Goal: Task Accomplishment & Management: Manage account settings

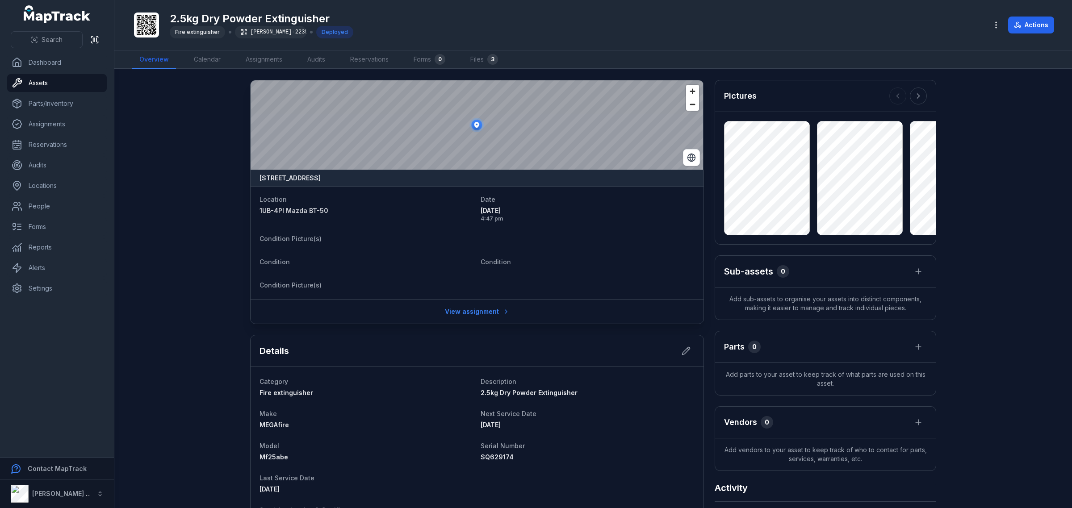
scroll to position [270, 0]
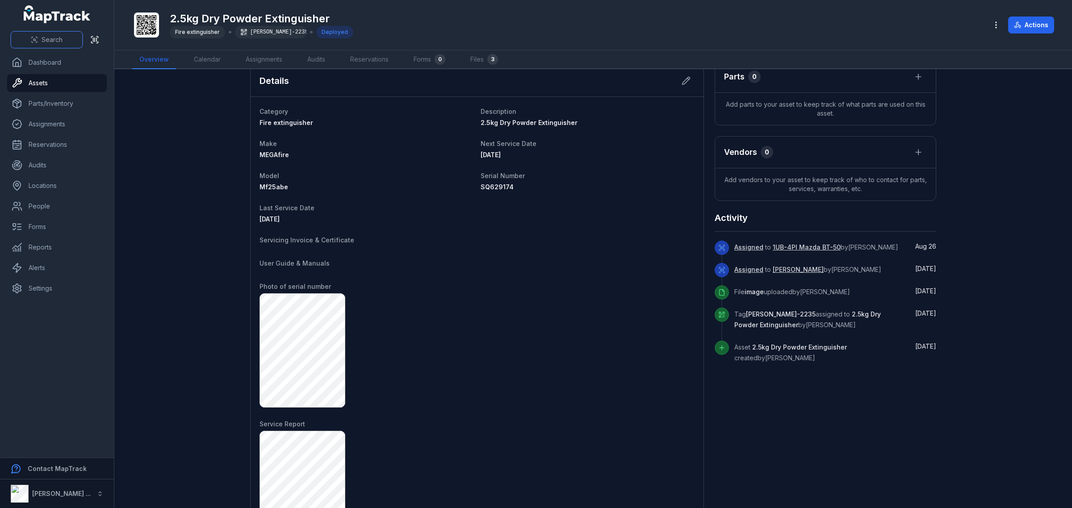
click at [54, 38] on span "Search" at bounding box center [52, 39] width 21 height 9
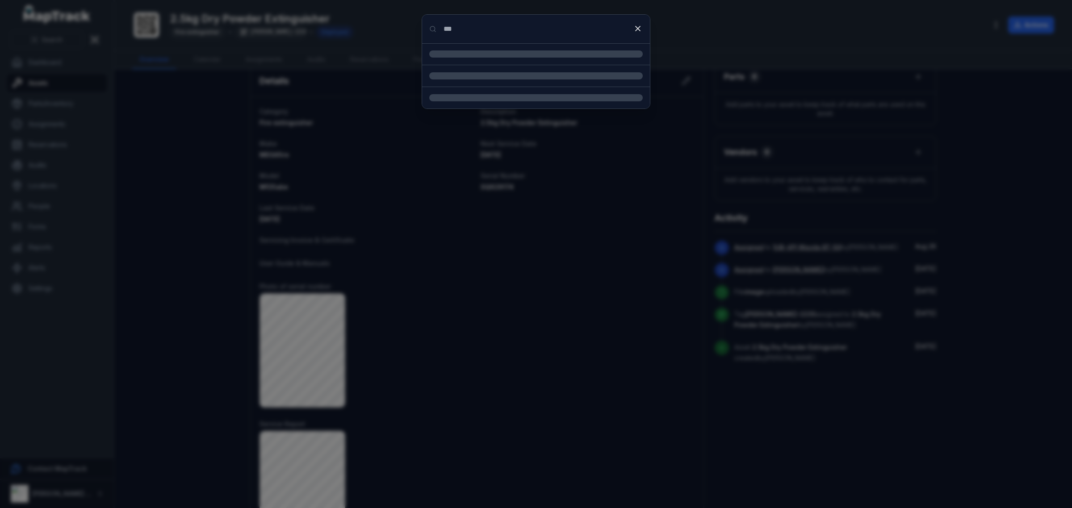
type input "***"
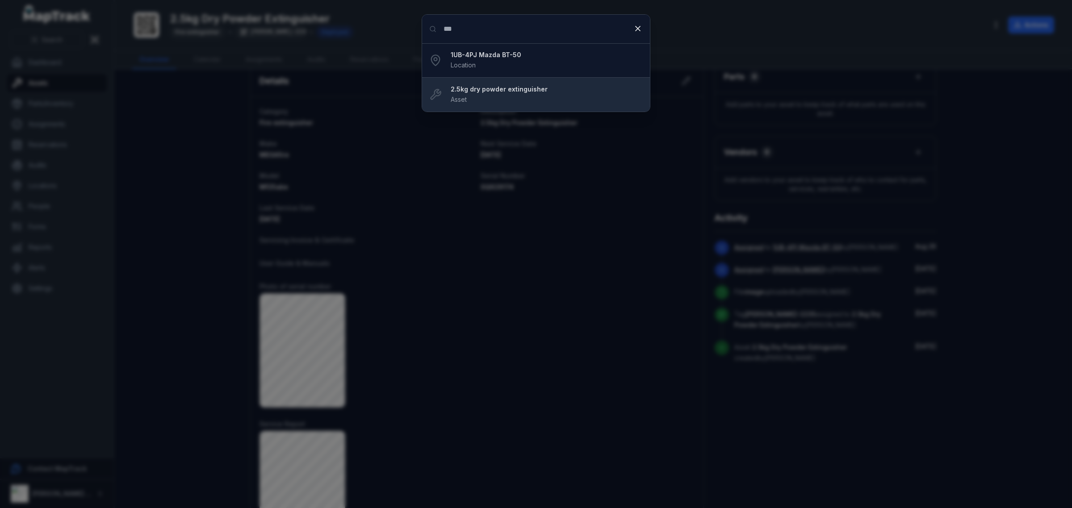
click at [508, 95] on div "2.5kg dry powder extinguisher Asset" at bounding box center [546, 95] width 192 height 20
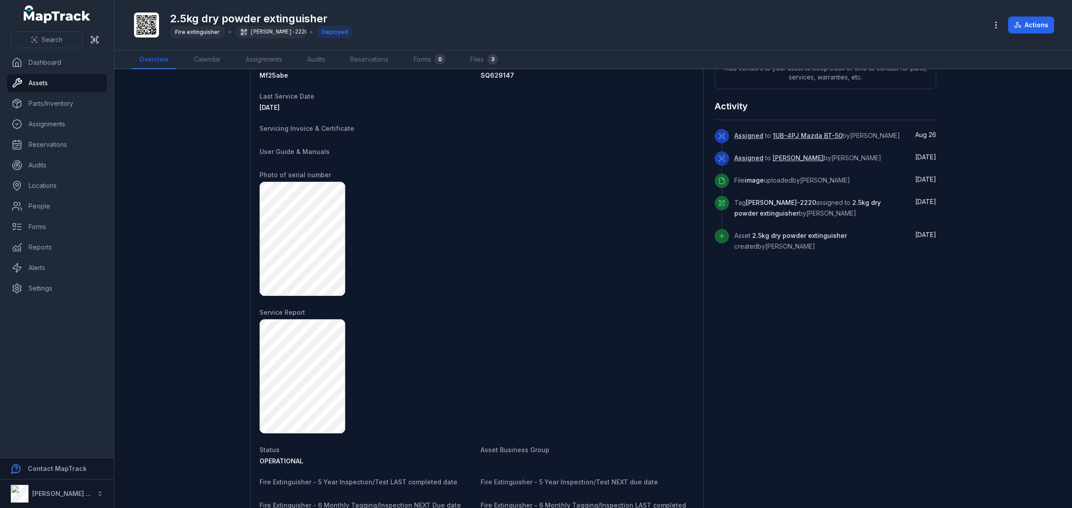
scroll to position [158, 0]
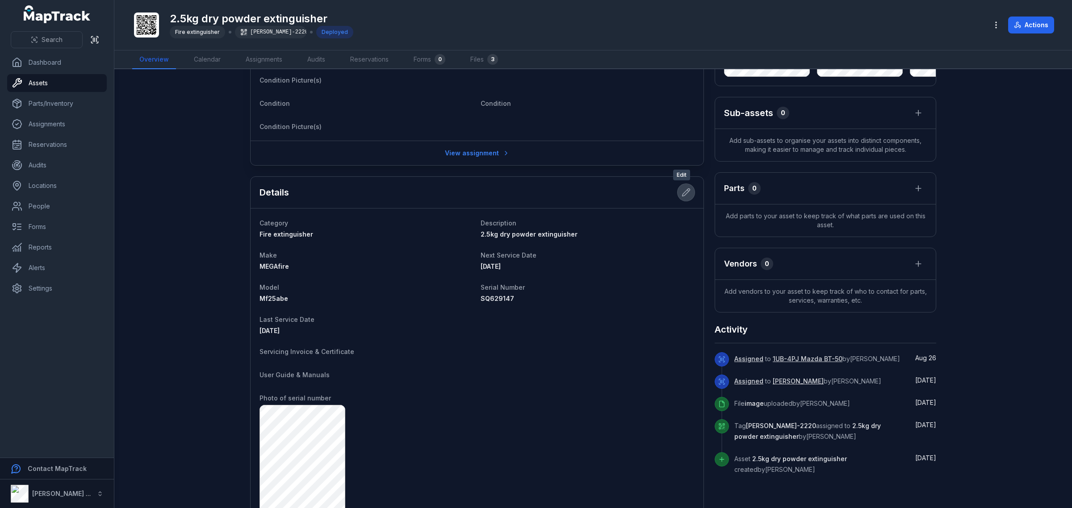
click at [684, 193] on icon at bounding box center [685, 192] width 9 height 9
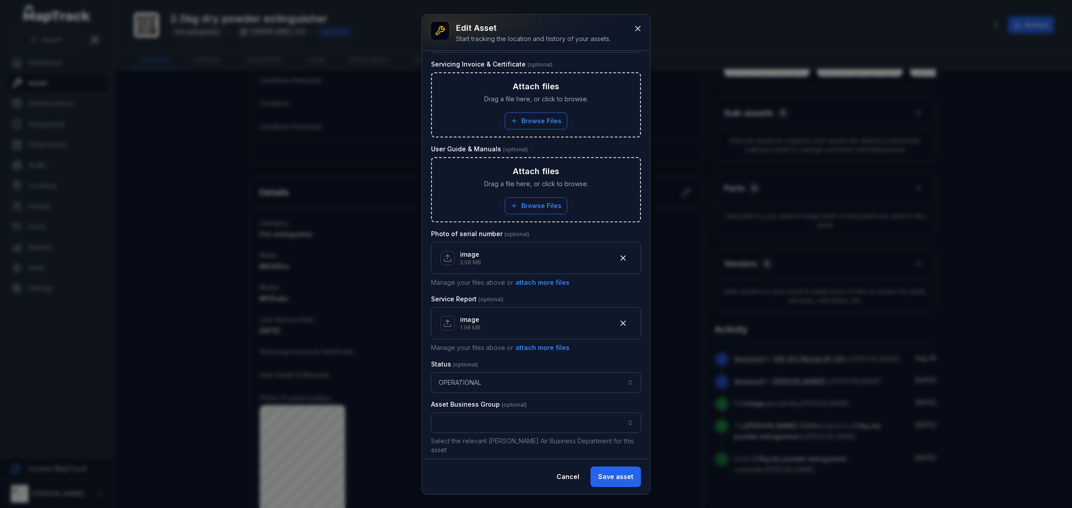
scroll to position [391, 0]
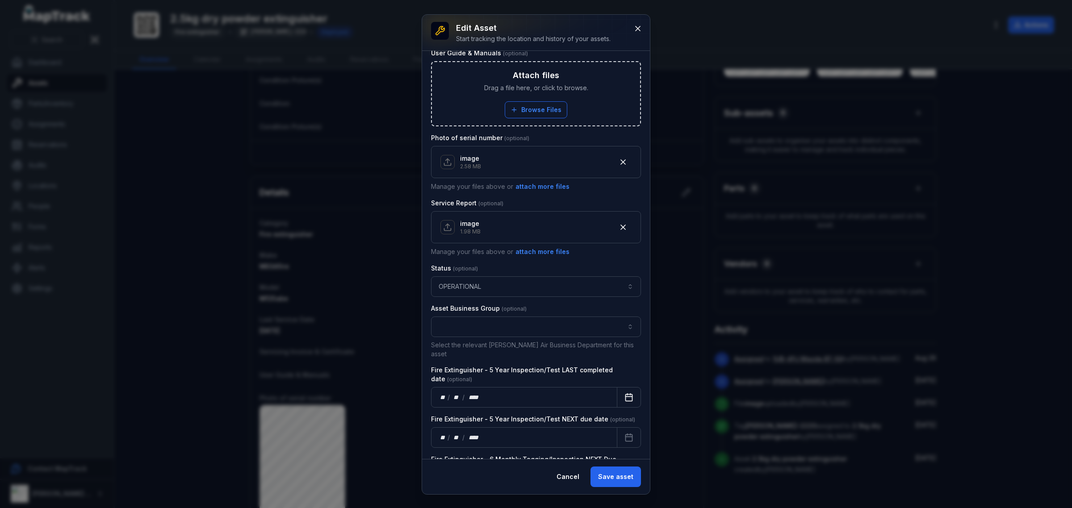
click at [624, 395] on icon "Calendar" at bounding box center [628, 397] width 9 height 9
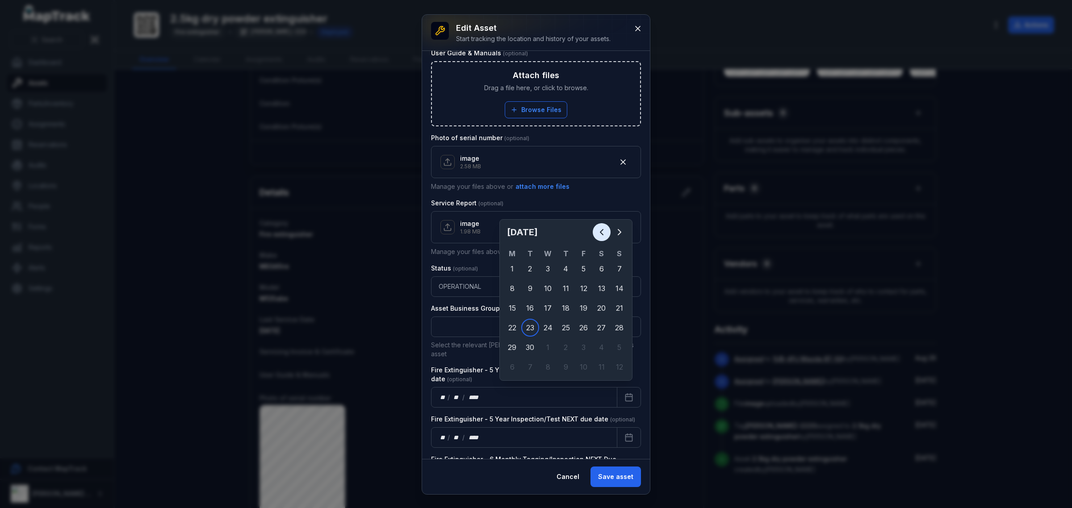
click at [602, 224] on button "Previous" at bounding box center [601, 232] width 18 height 18
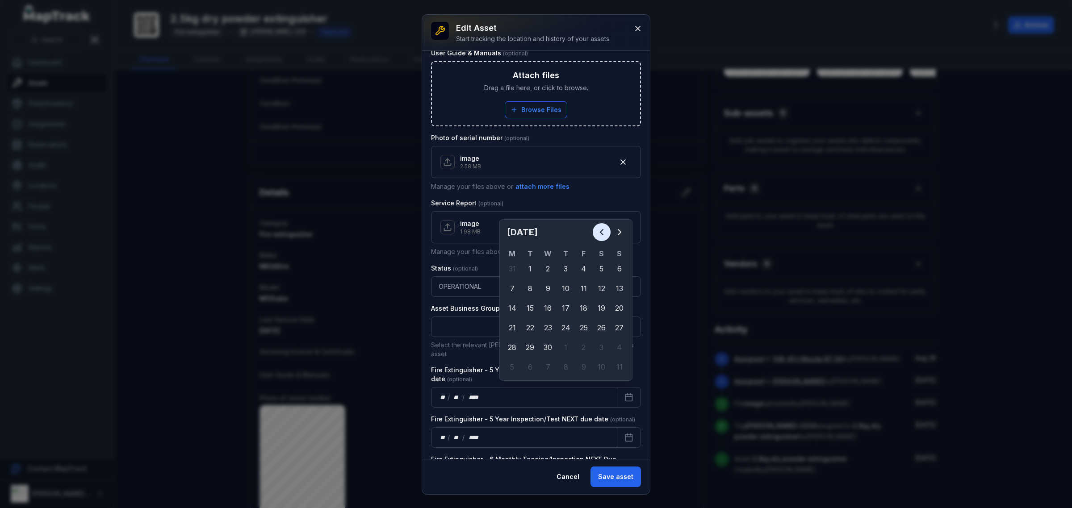
click at [602, 224] on button "Previous" at bounding box center [601, 232] width 18 height 18
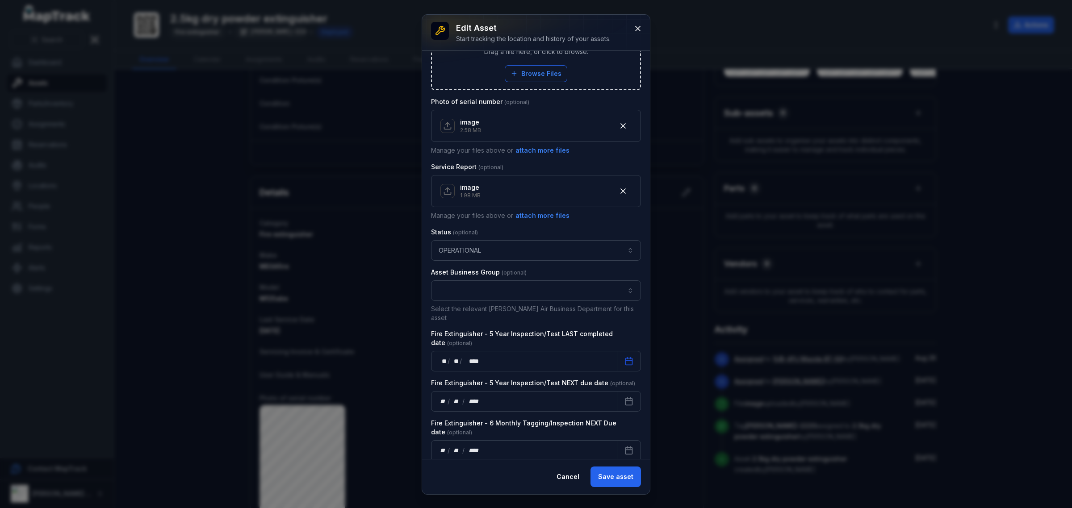
scroll to position [446, 0]
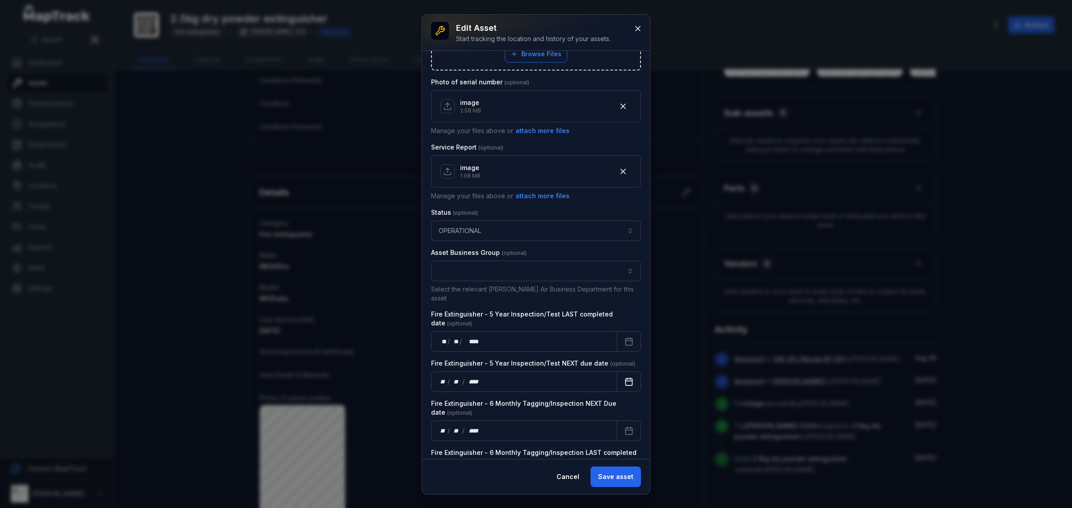
click at [624, 377] on icon "Calendar" at bounding box center [628, 381] width 9 height 9
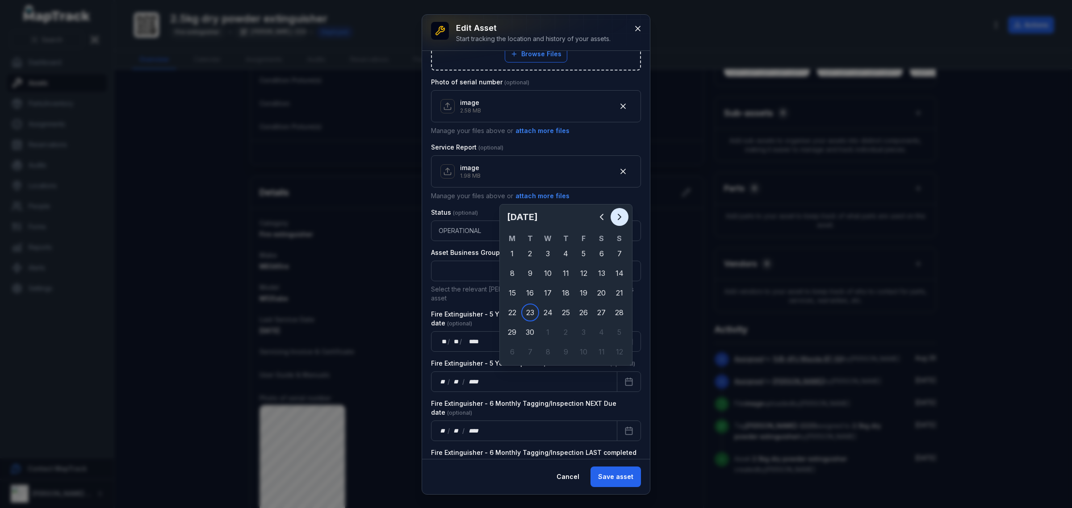
click at [621, 217] on icon "Next" at bounding box center [619, 217] width 11 height 11
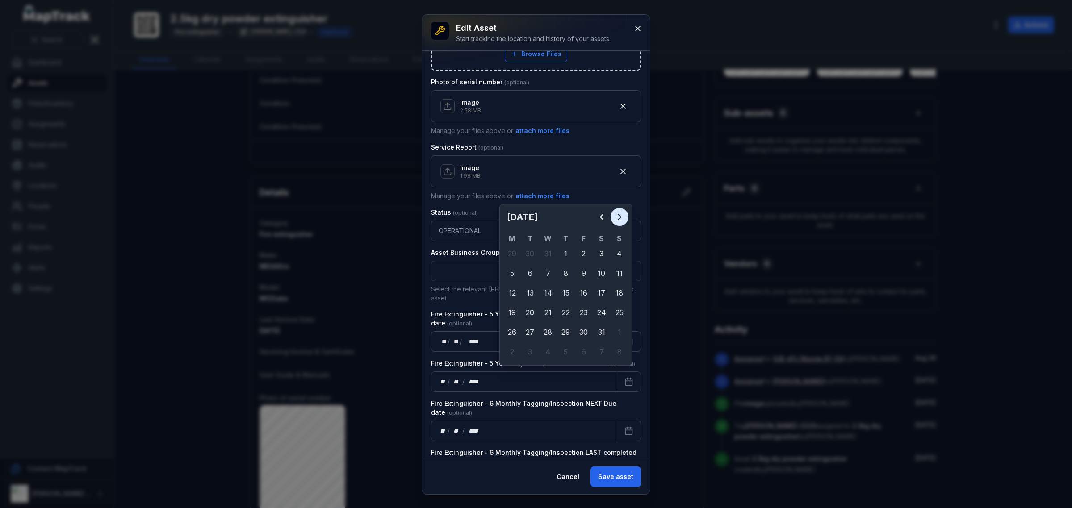
click at [621, 217] on icon "Next" at bounding box center [619, 217] width 11 height 11
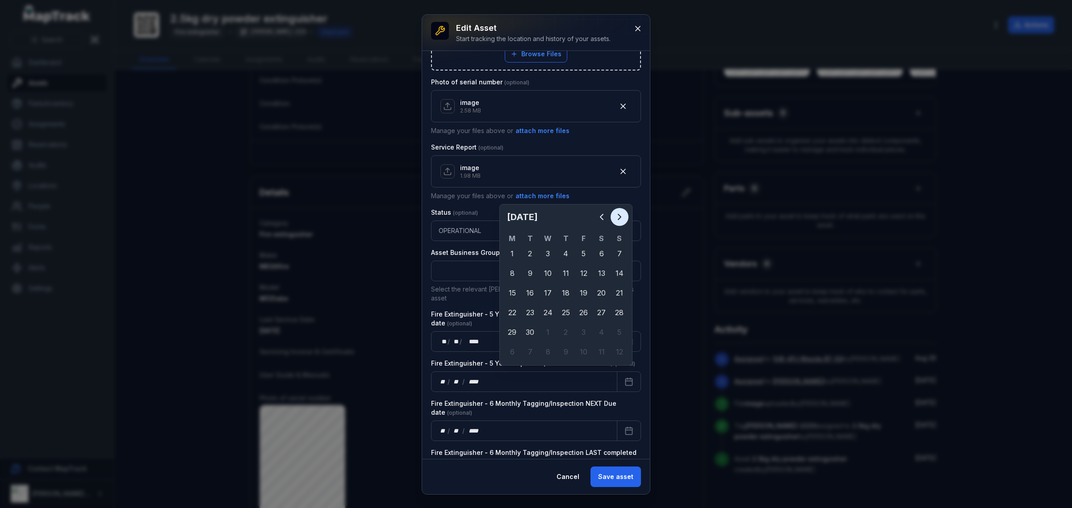
click at [621, 217] on icon "Next" at bounding box center [619, 217] width 11 height 11
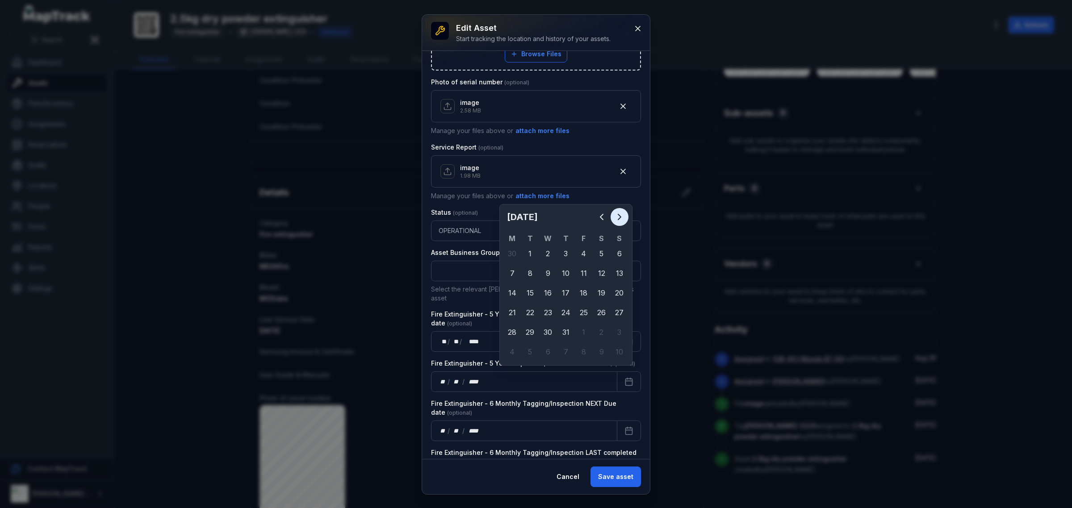
click at [621, 217] on icon "Next" at bounding box center [619, 217] width 11 height 11
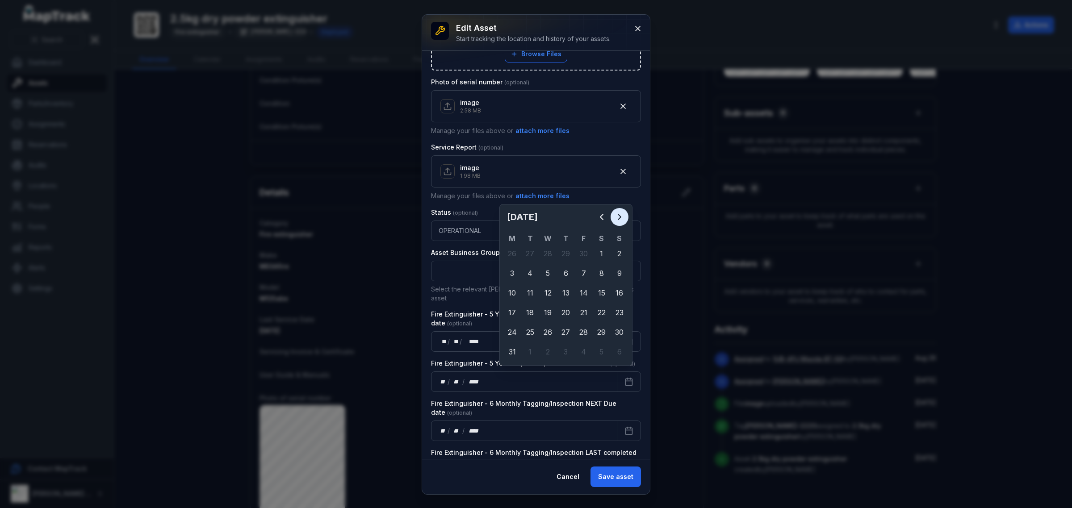
click at [621, 217] on icon "Next" at bounding box center [619, 217] width 11 height 11
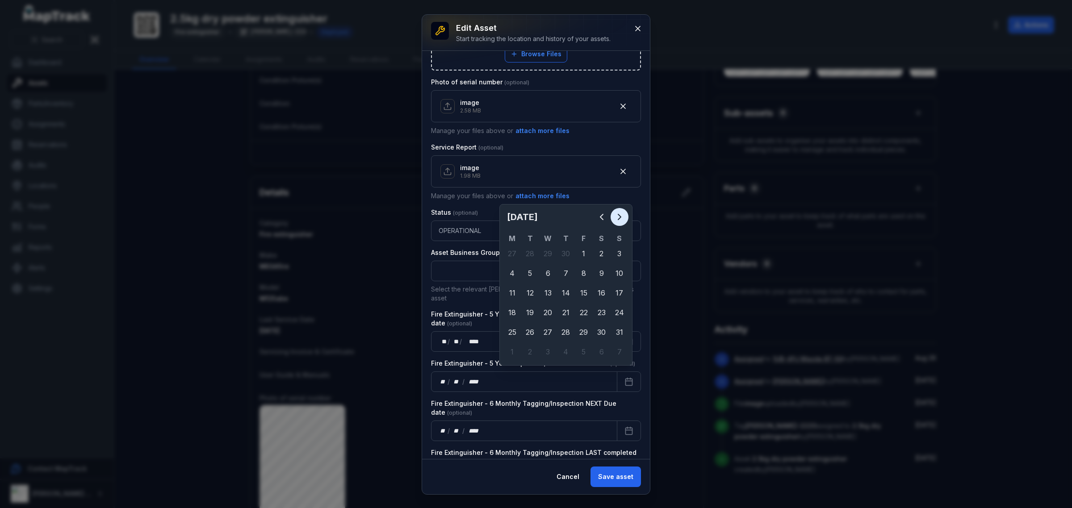
click at [621, 217] on icon "Next" at bounding box center [619, 217] width 11 height 11
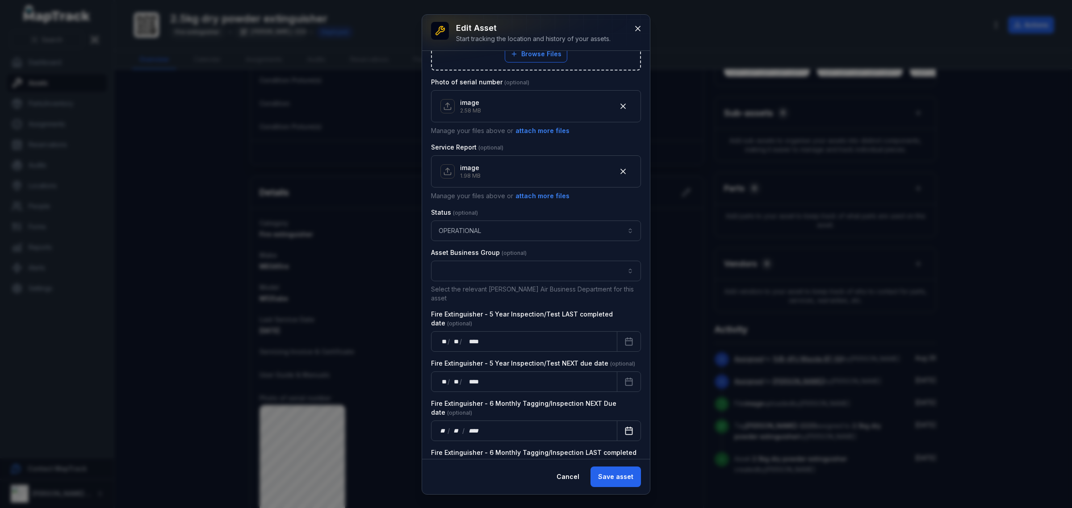
click at [624, 426] on icon "Calendar" at bounding box center [628, 430] width 9 height 9
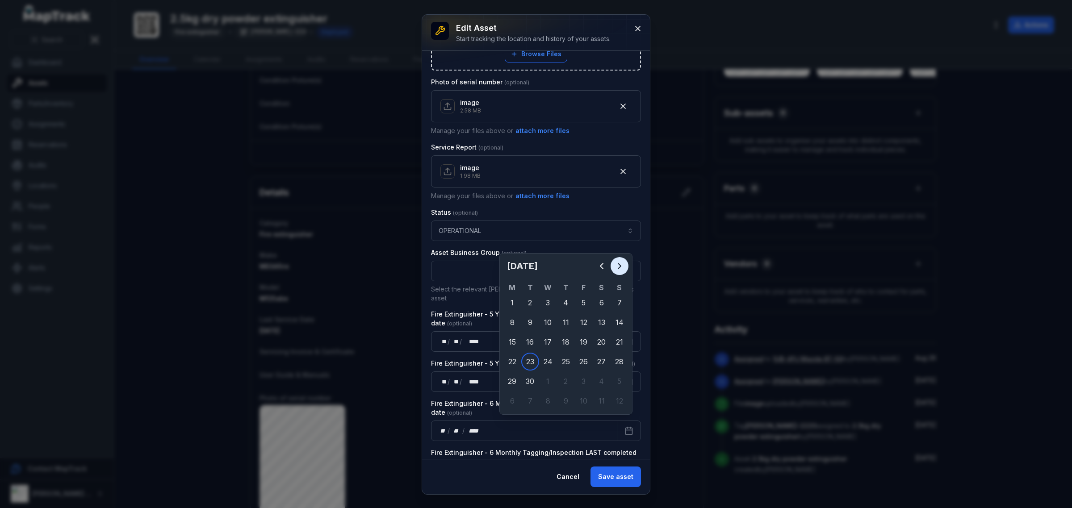
click at [618, 269] on icon "Next" at bounding box center [619, 265] width 3 height 5
click at [617, 269] on icon "Next" at bounding box center [619, 266] width 11 height 11
click at [599, 264] on icon "Previous" at bounding box center [601, 266] width 11 height 11
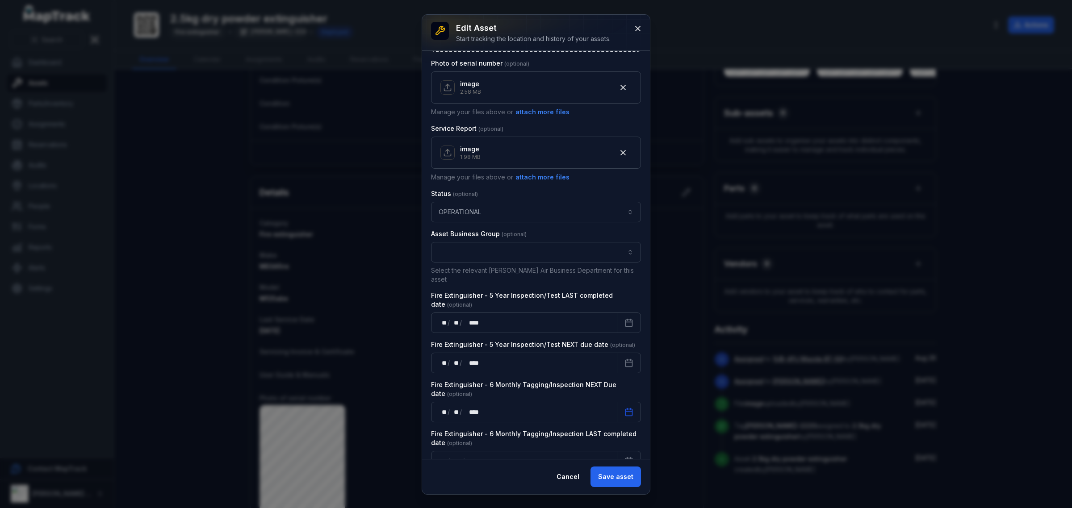
scroll to position [481, 0]
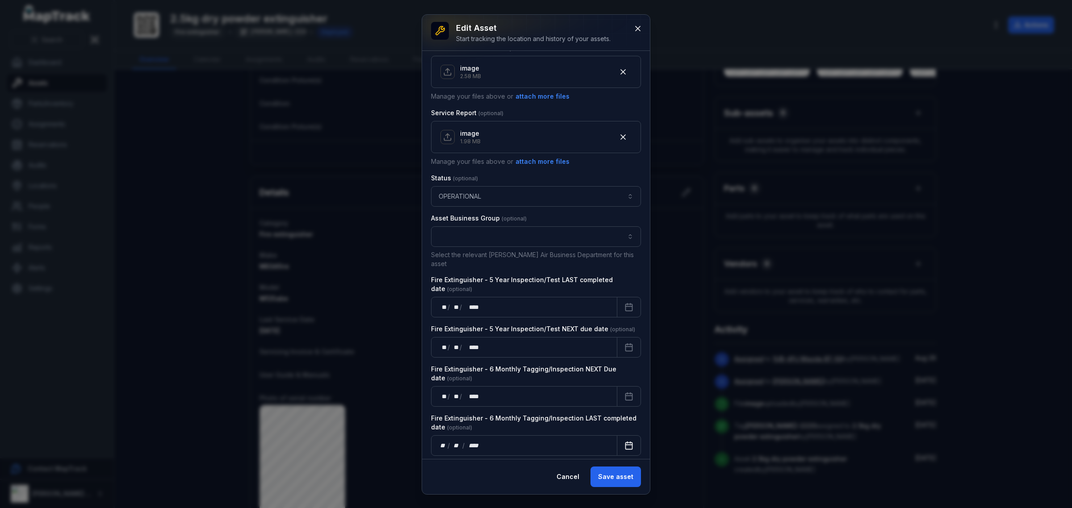
click at [624, 441] on icon "Calendar" at bounding box center [628, 445] width 9 height 9
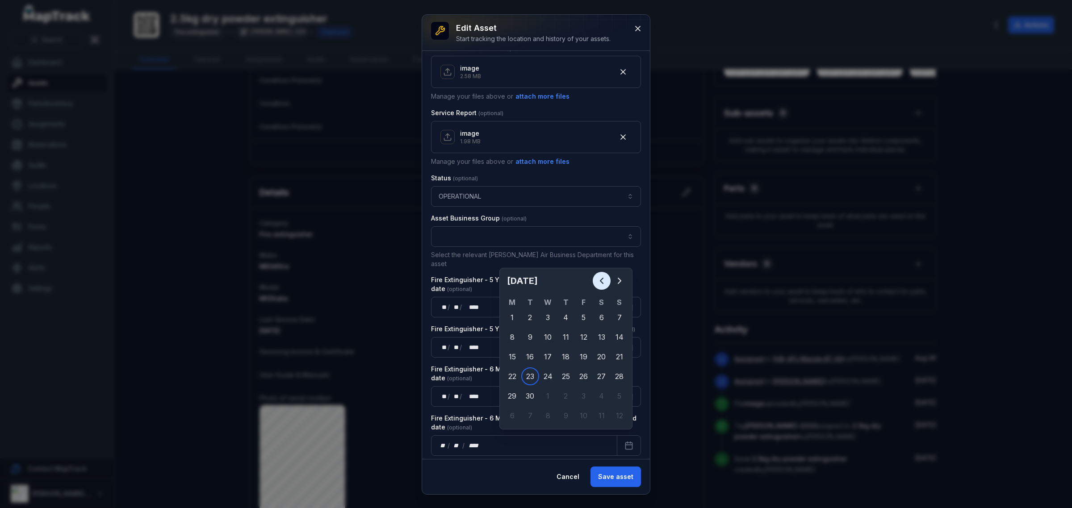
click at [604, 278] on icon "Previous" at bounding box center [601, 280] width 11 height 11
click at [601, 278] on icon "Previous" at bounding box center [601, 280] width 11 height 11
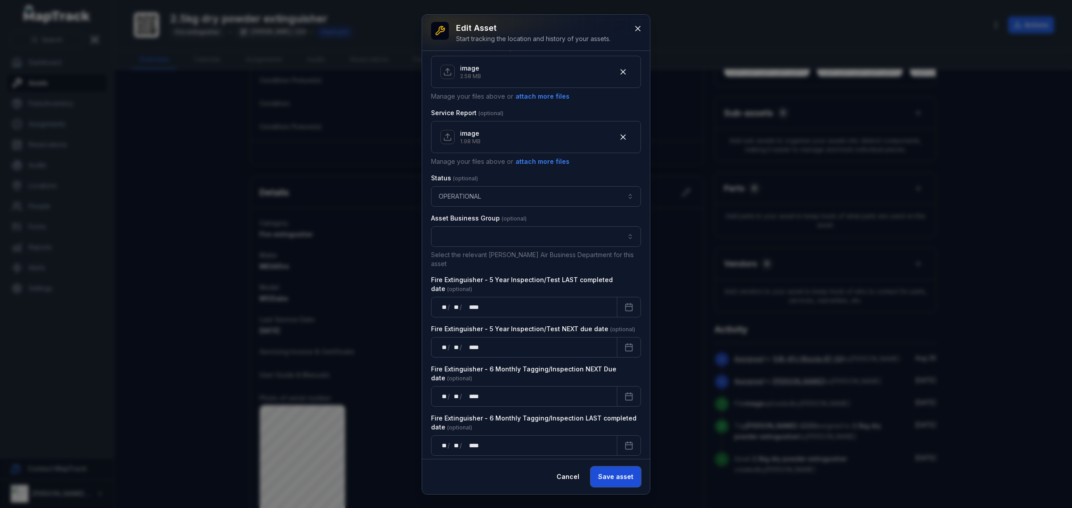
click at [603, 474] on button "Save asset" at bounding box center [615, 477] width 50 height 21
